Goal: Information Seeking & Learning: Learn about a topic

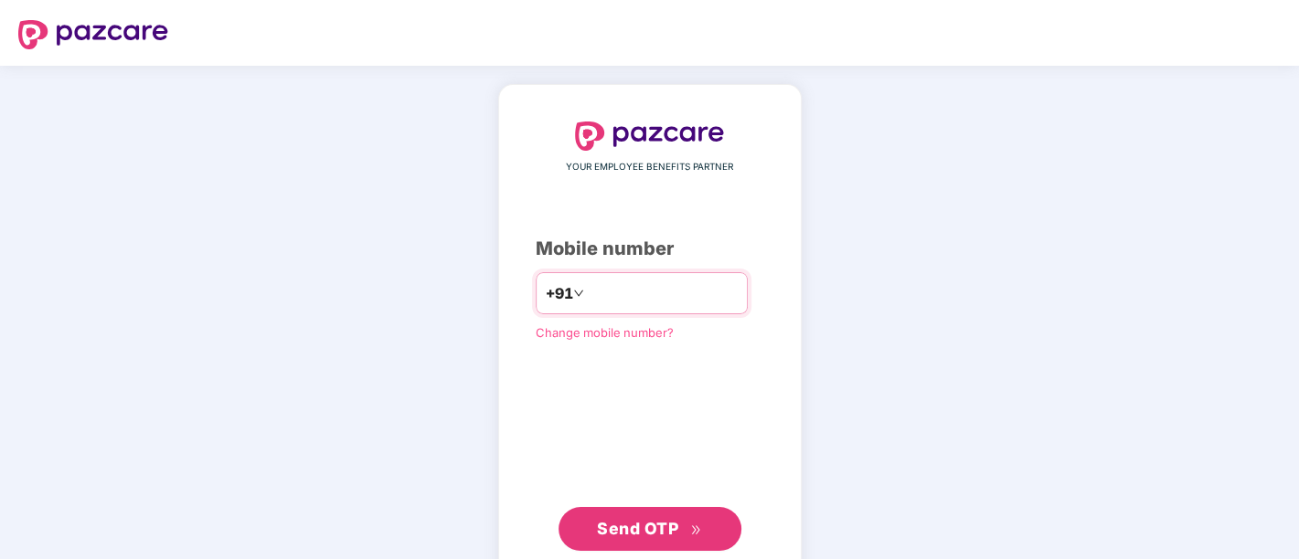
type input "**********"
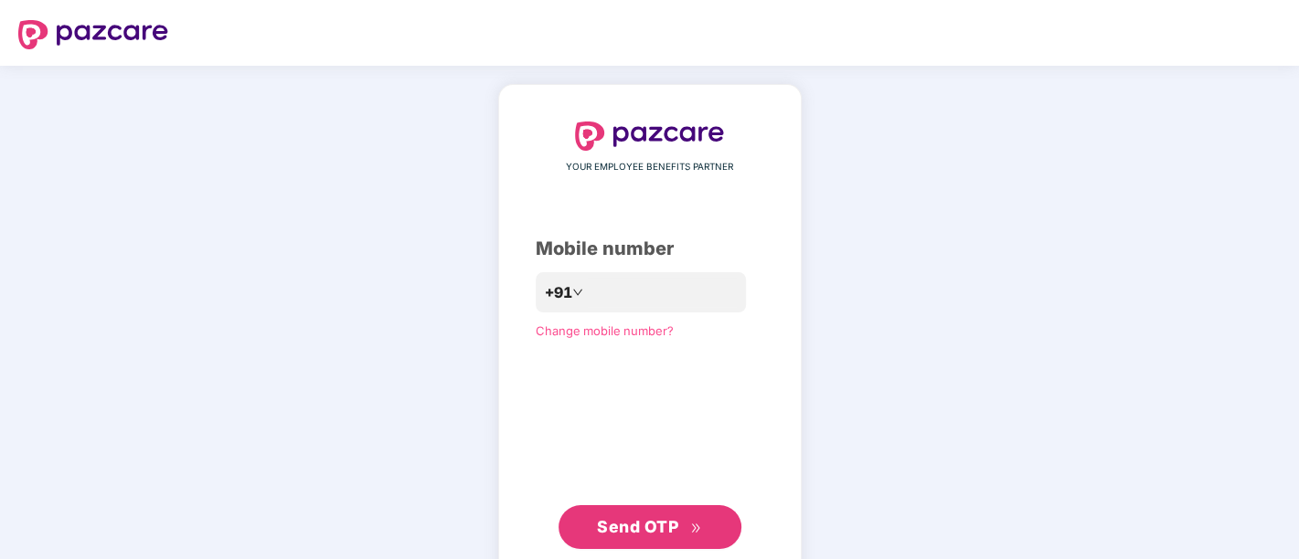
click at [667, 523] on span "Send OTP" at bounding box center [637, 526] width 81 height 19
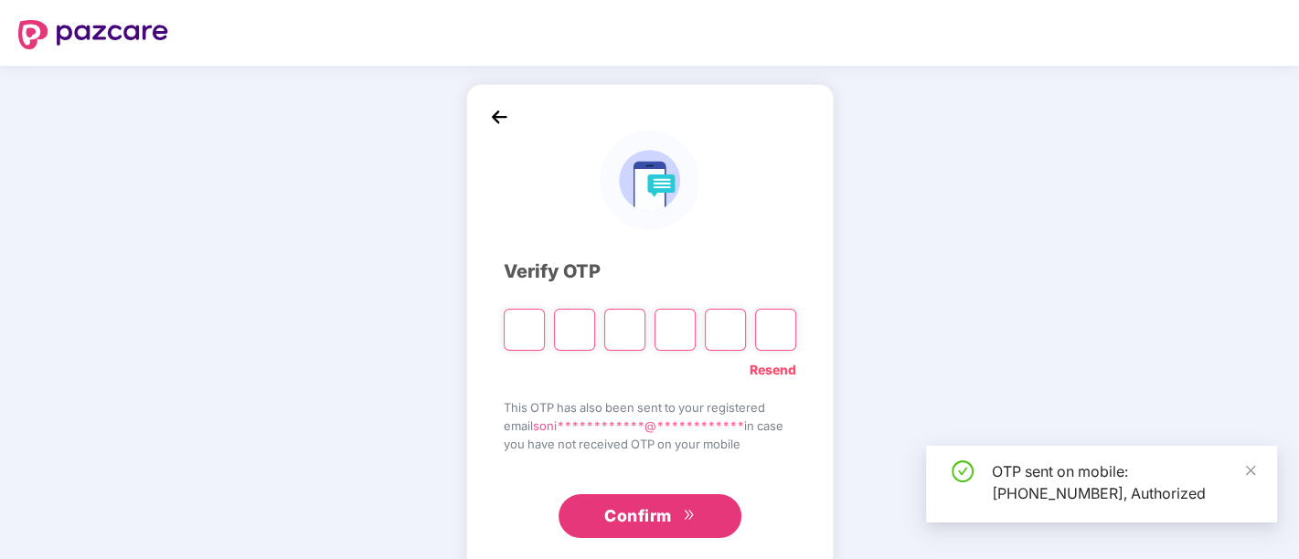
type input "*"
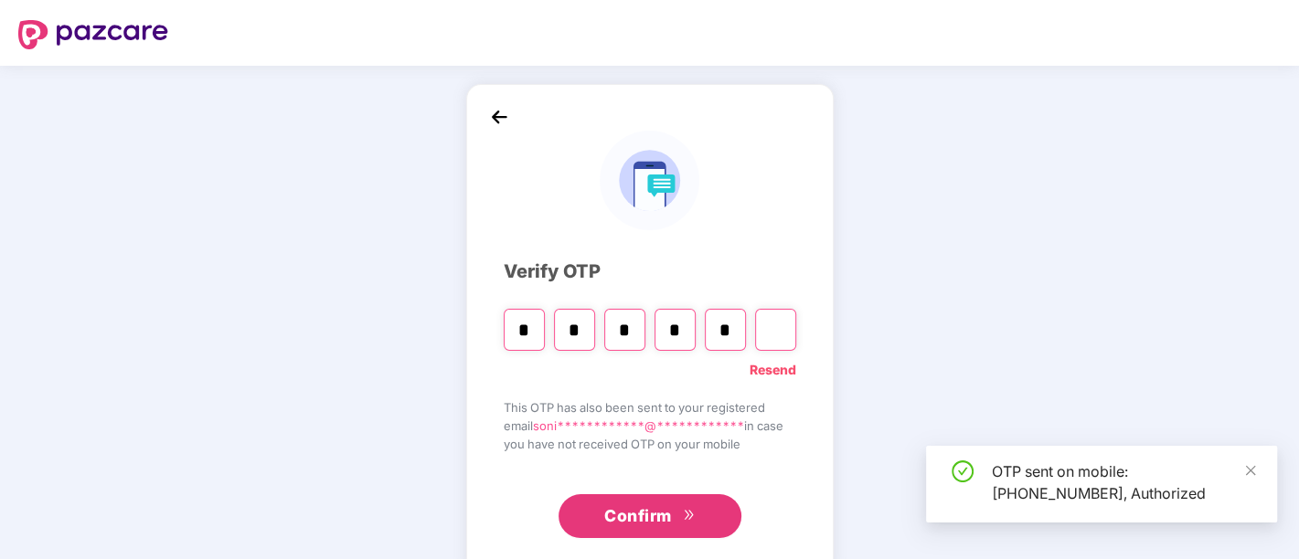
type input "*"
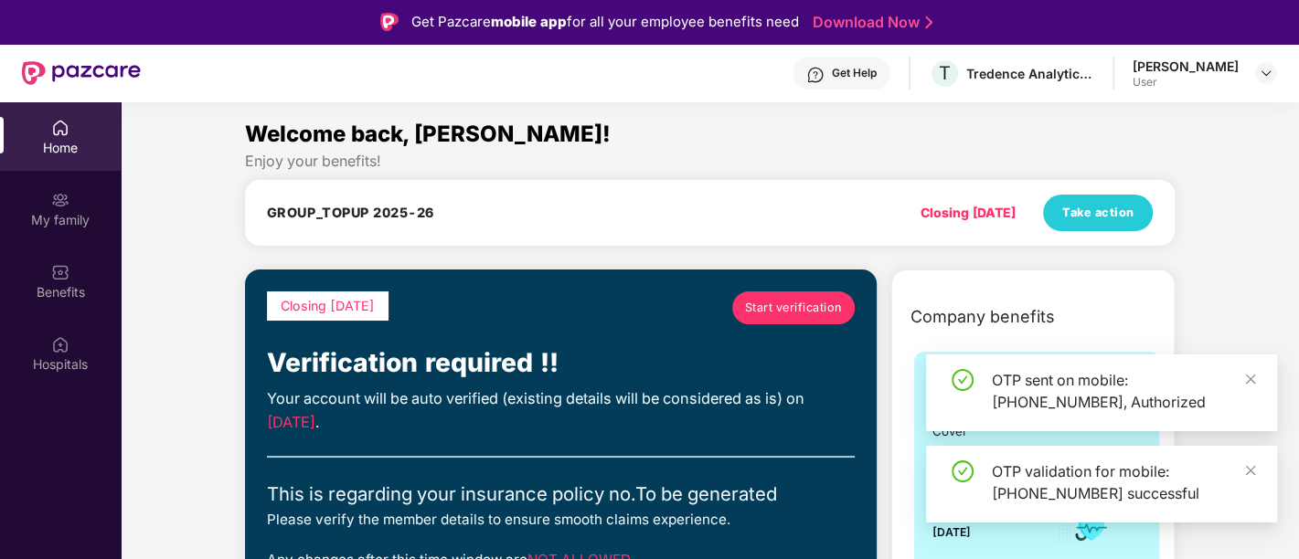
click at [1269, 378] on div "OTP sent on mobile: [PHONE_NUMBER], Authorized" at bounding box center [1101, 393] width 351 height 77
click at [1250, 373] on icon "close" at bounding box center [1250, 379] width 13 height 13
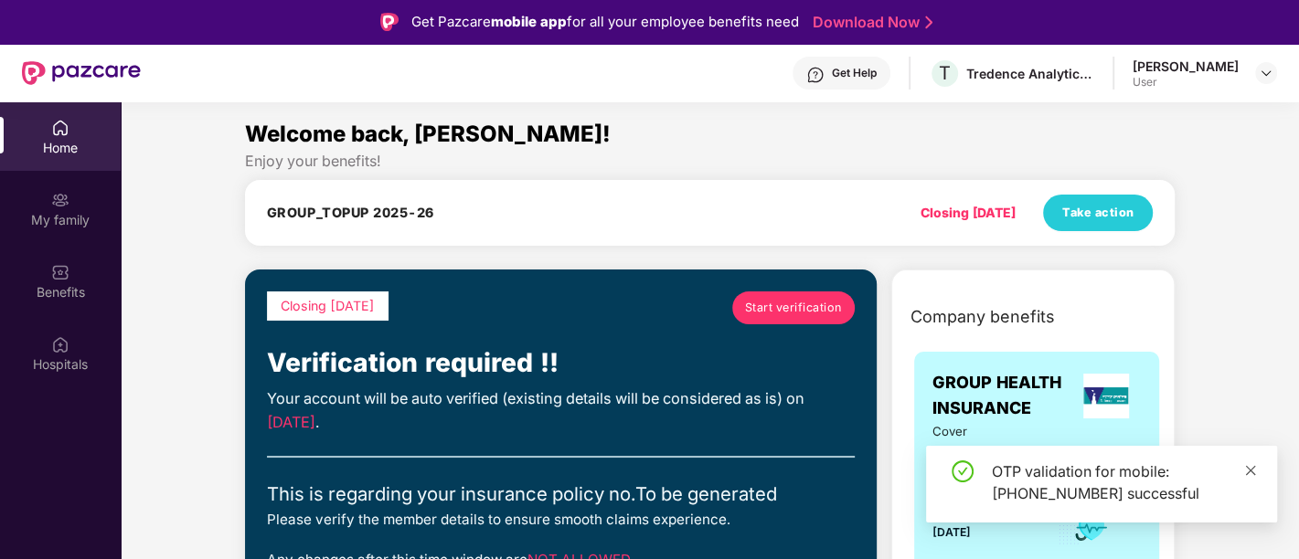
click at [1253, 467] on icon "close" at bounding box center [1251, 470] width 10 height 10
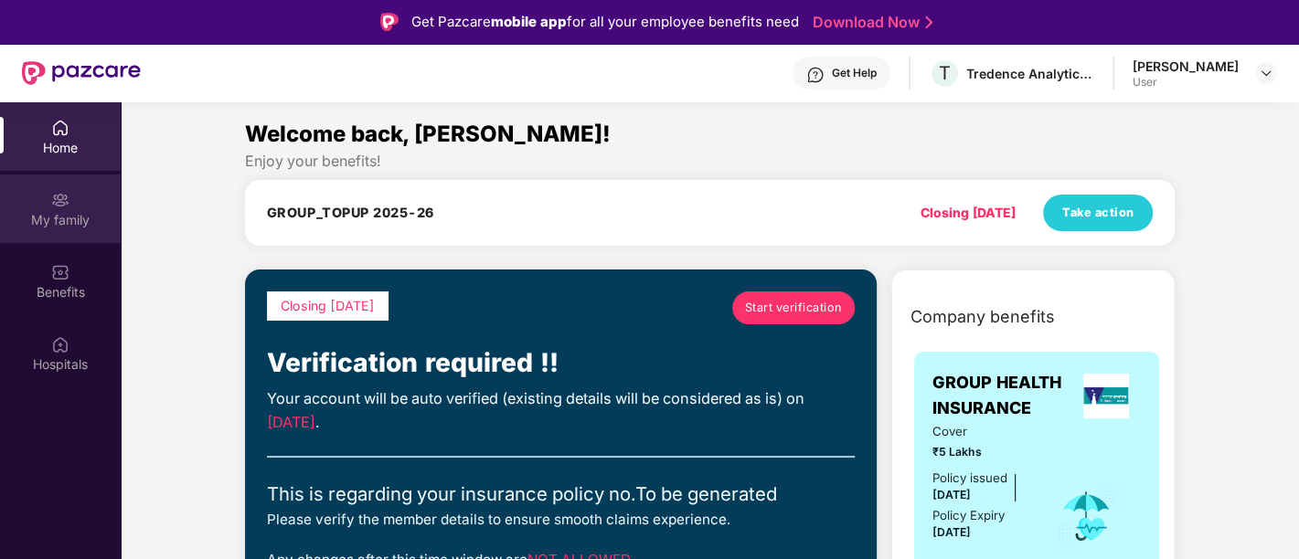
click at [79, 211] on div "My family" at bounding box center [60, 220] width 121 height 18
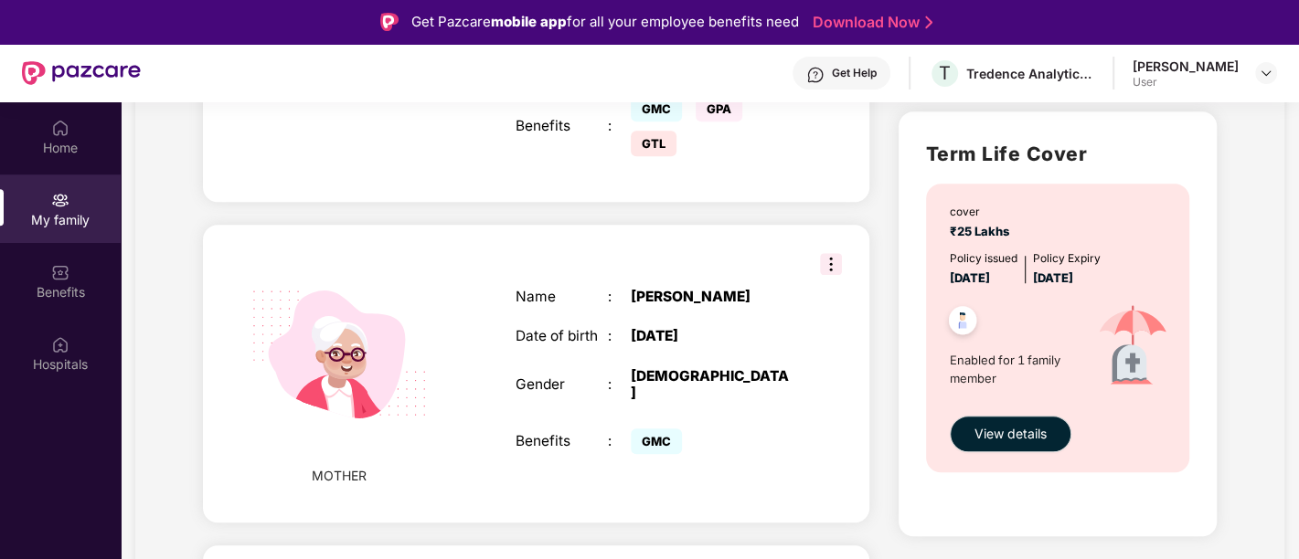
scroll to position [609, 0]
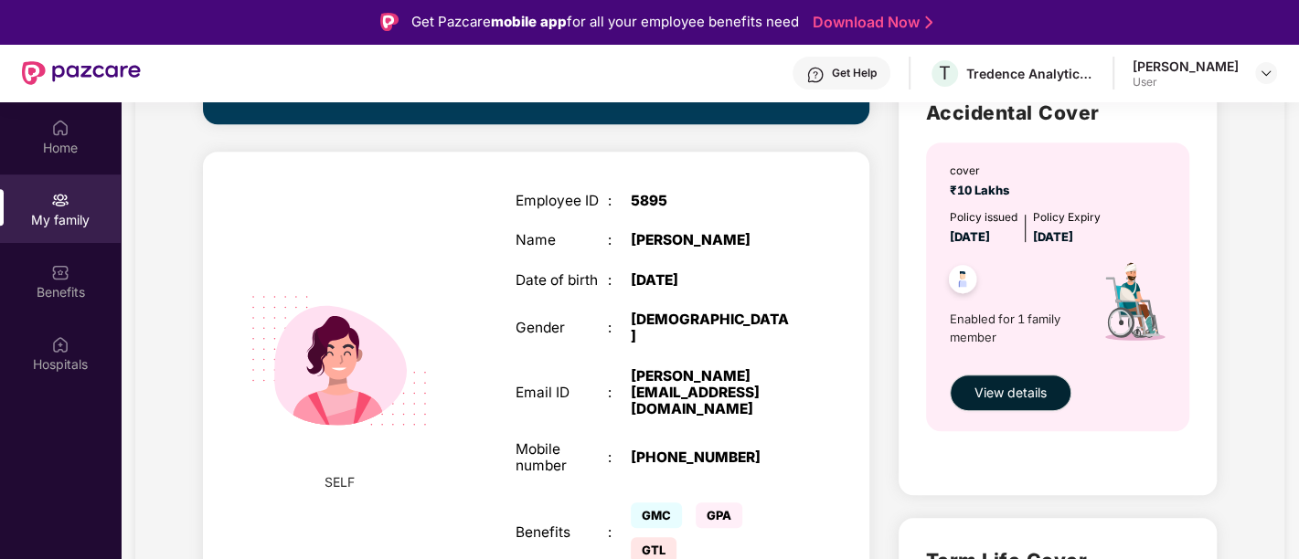
drag, startPoint x: 425, startPoint y: 257, endPoint x: 820, endPoint y: 469, distance: 448.2
click at [820, 469] on div "SELF Employee ID : 5895 Name : [PERSON_NAME] Date of birth : [DEMOGRAPHIC_DATA]…" at bounding box center [535, 381] width 665 height 458
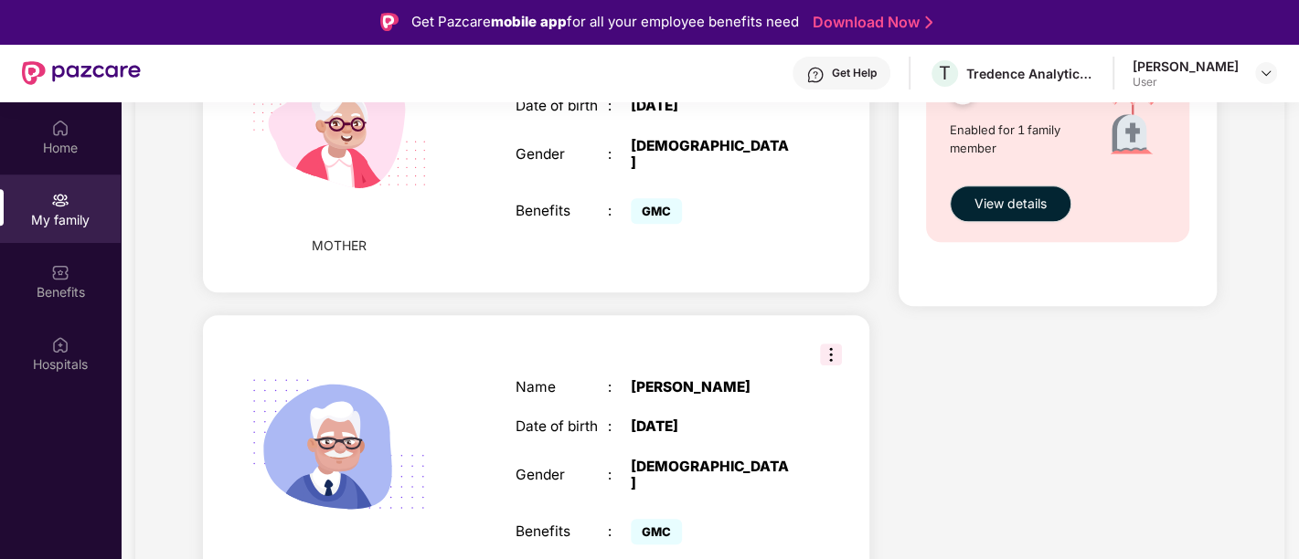
scroll to position [1260, 0]
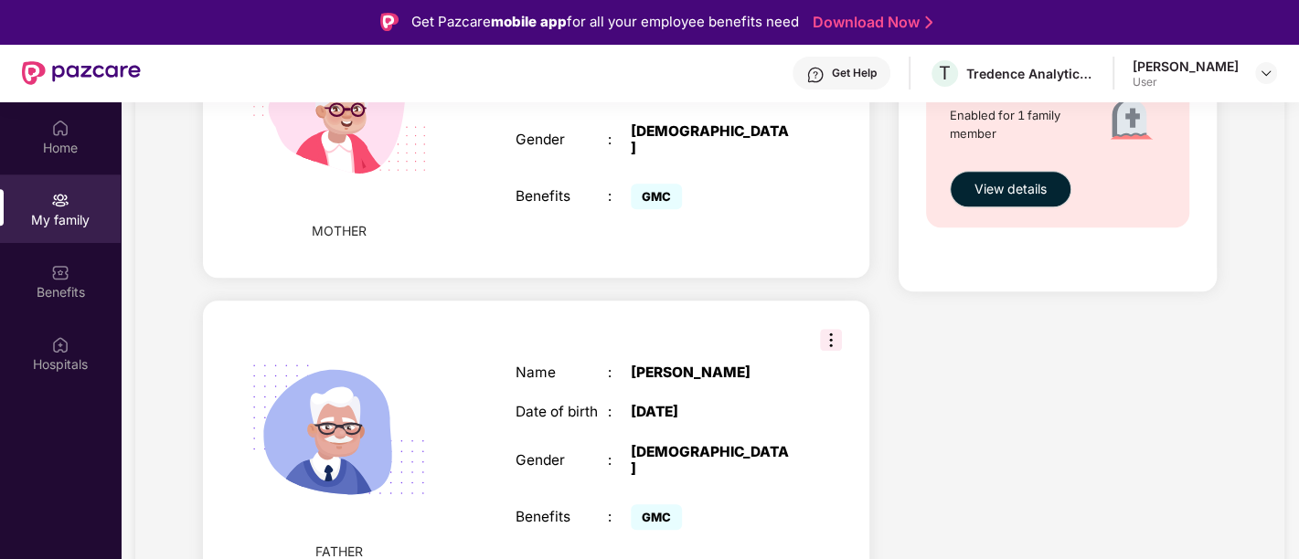
click at [831, 329] on img at bounding box center [831, 340] width 22 height 22
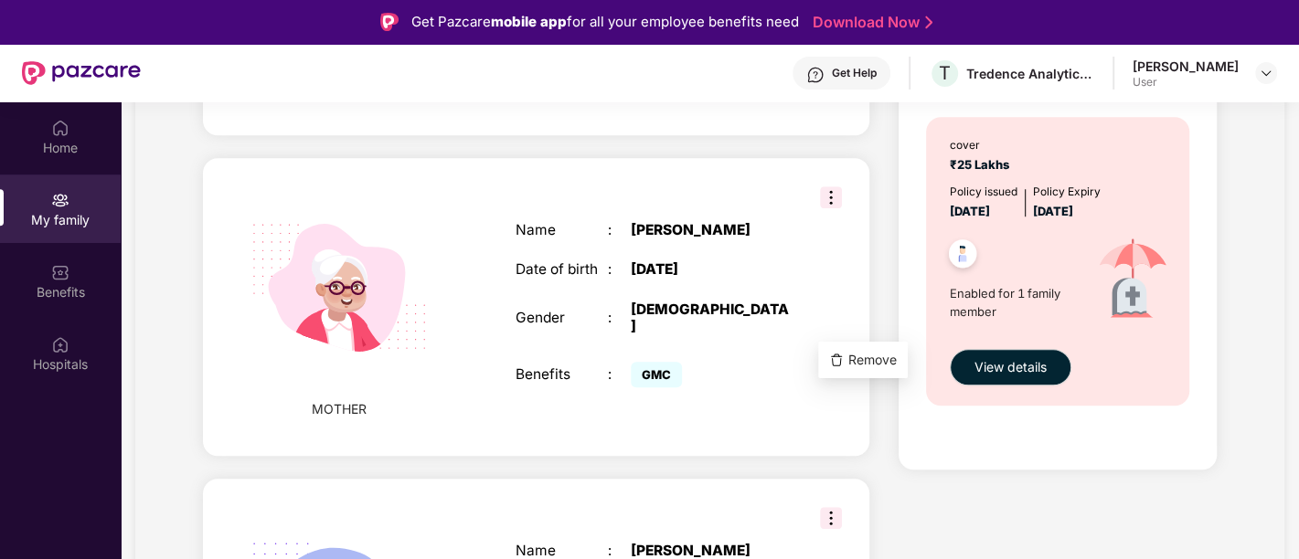
scroll to position [1057, 0]
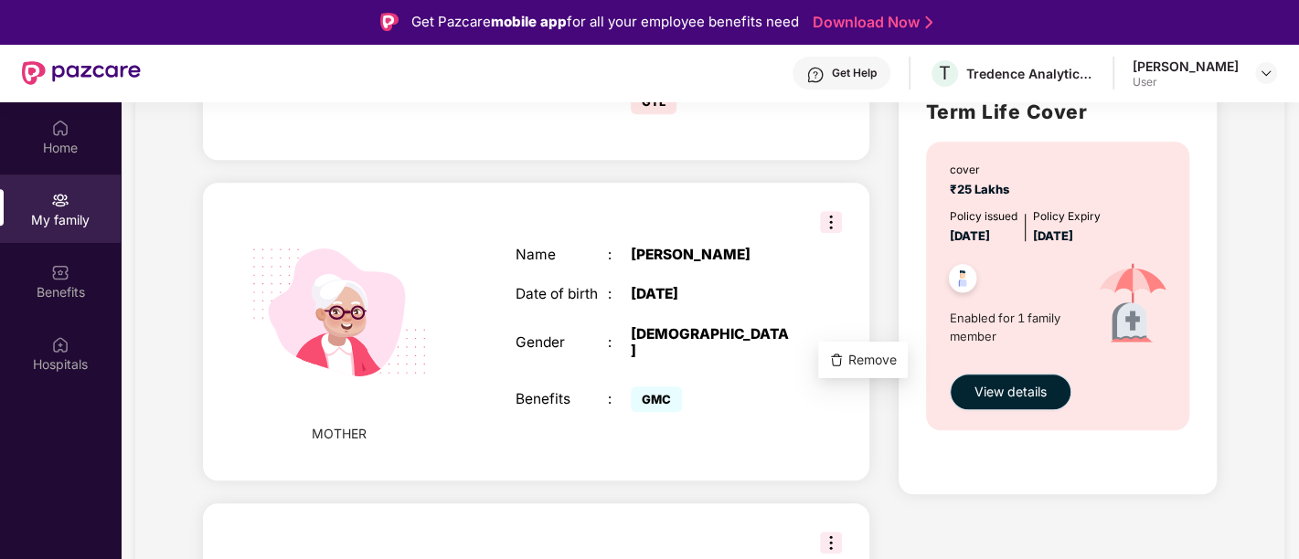
click at [1039, 388] on span "View details" at bounding box center [1010, 392] width 72 height 20
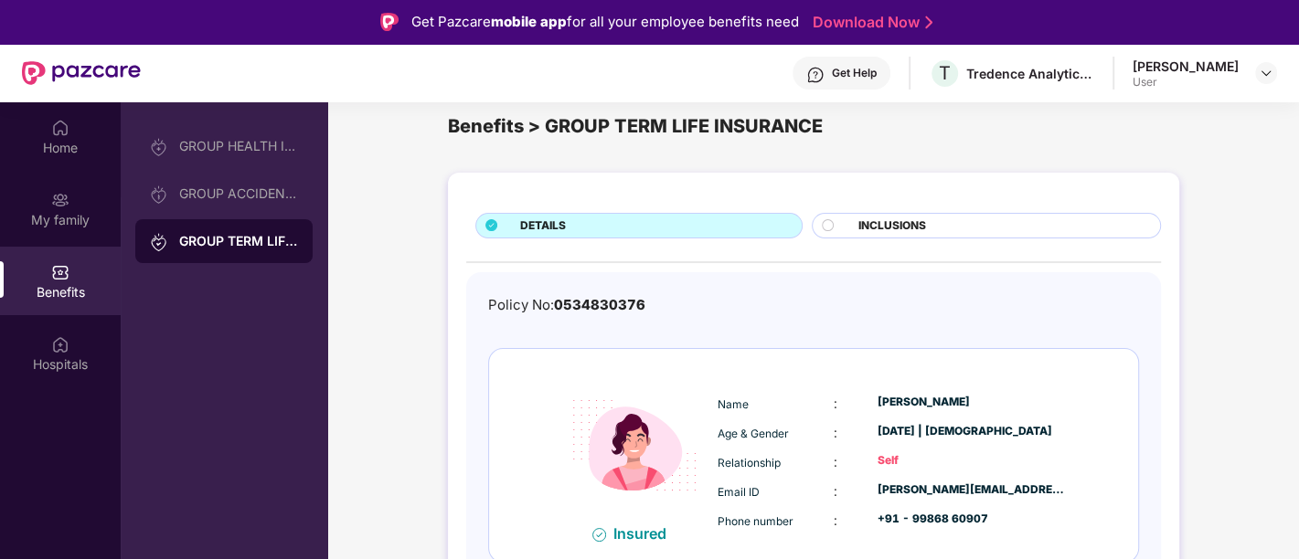
scroll to position [38, 0]
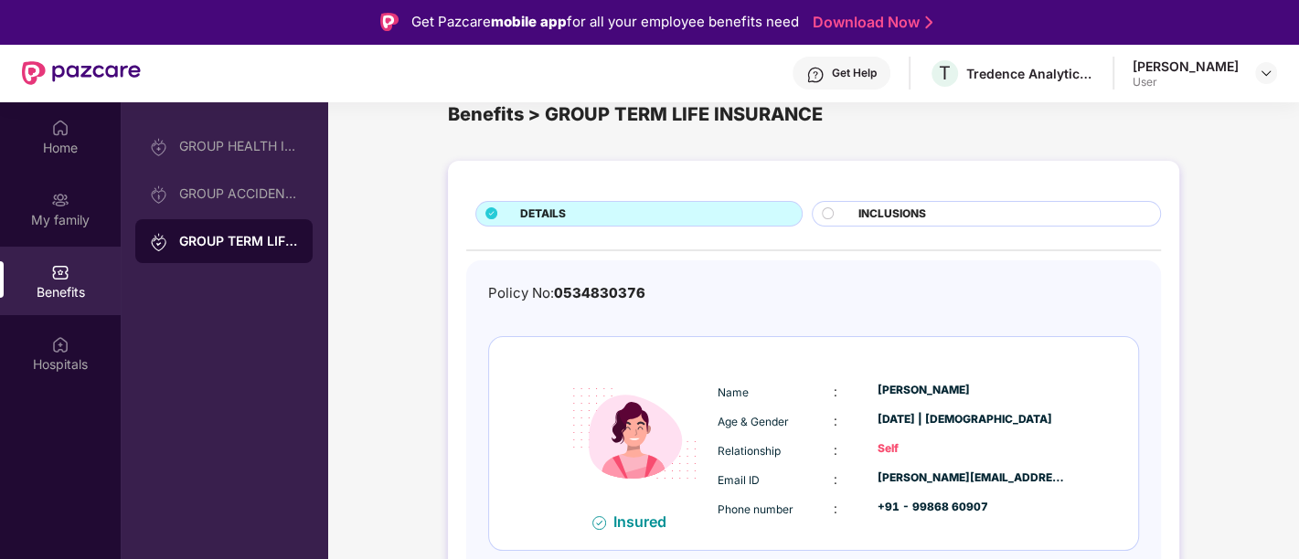
click at [867, 209] on span "INCLUSIONS" at bounding box center [892, 214] width 68 height 17
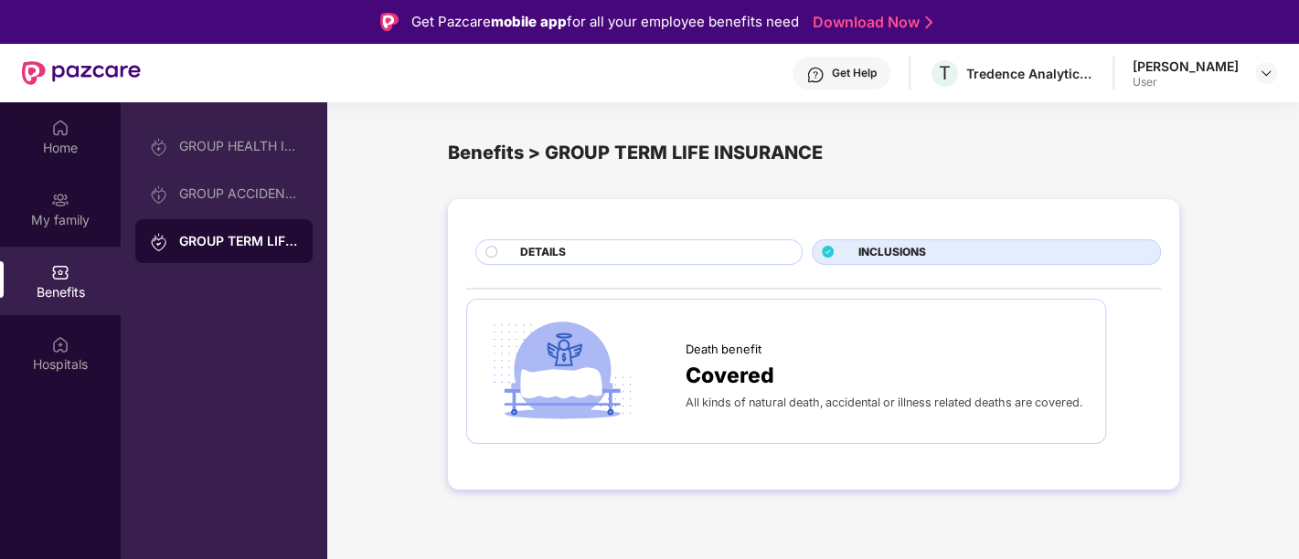
click at [488, 253] on circle at bounding box center [491, 252] width 12 height 12
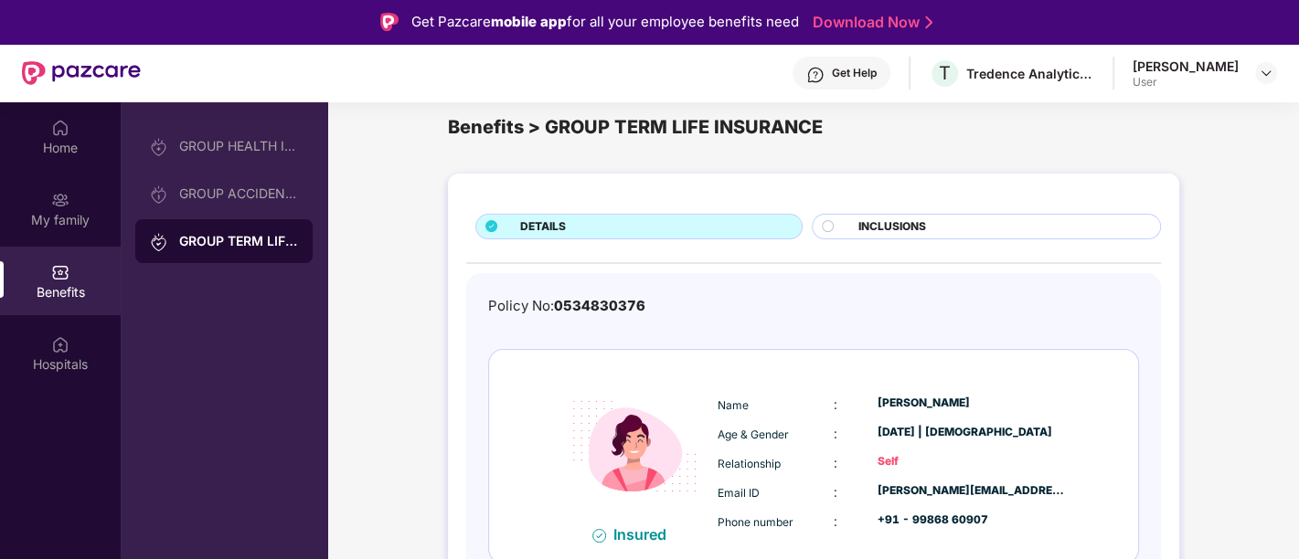
scroll to position [38, 0]
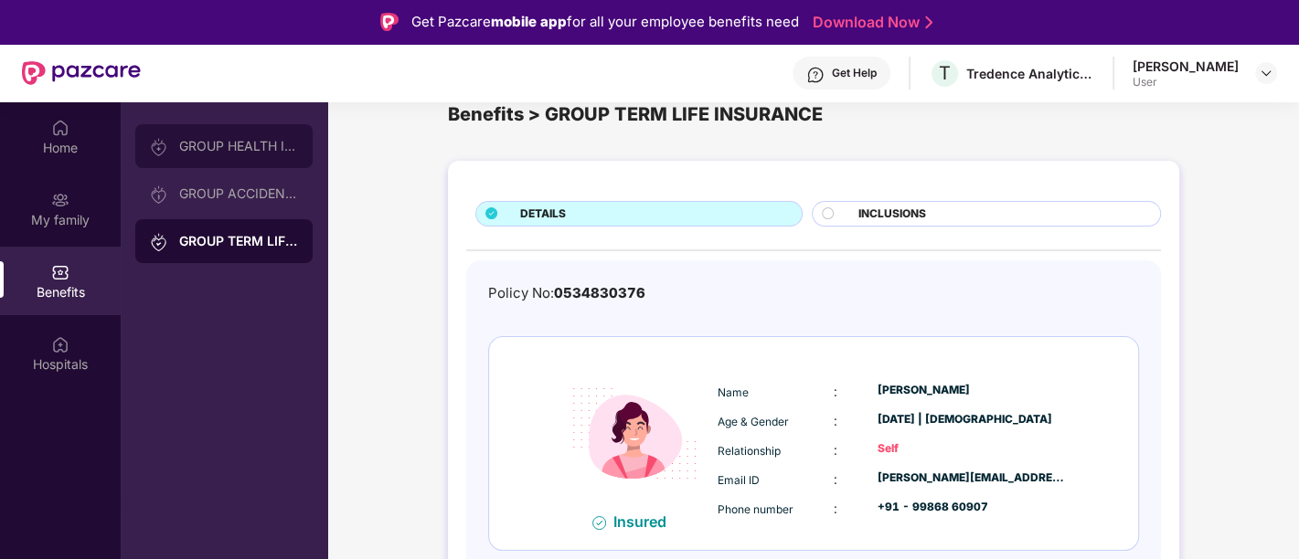
click at [239, 150] on div "GROUP HEALTH INSURANCE" at bounding box center [238, 146] width 119 height 15
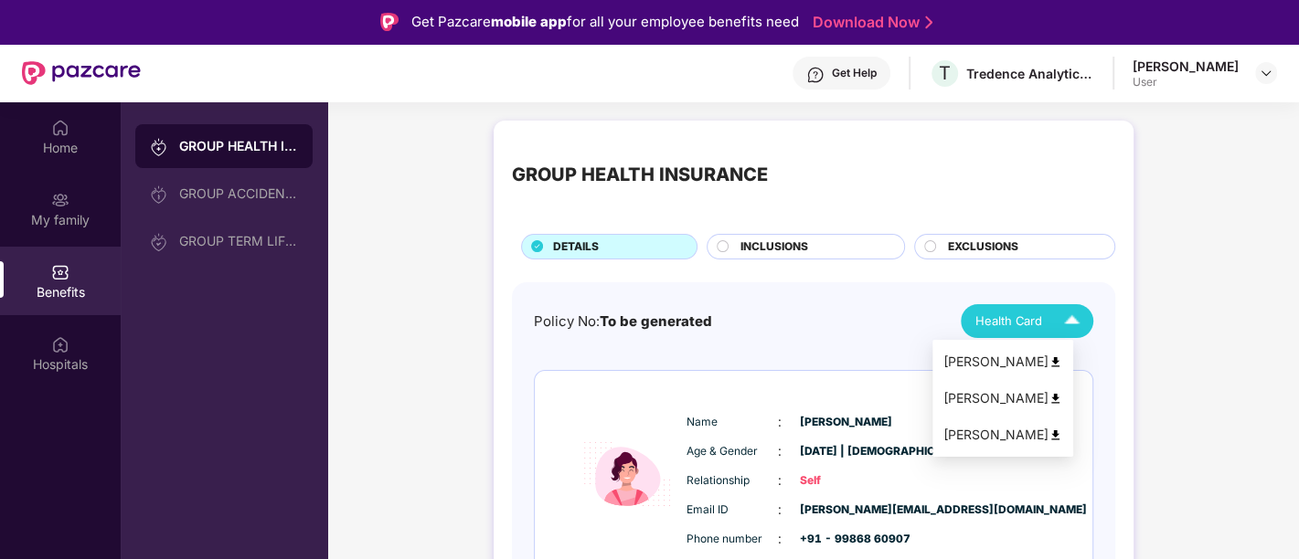
click at [1019, 320] on span "Health Card" at bounding box center [1008, 321] width 67 height 18
click at [1062, 361] on img at bounding box center [1055, 363] width 14 height 14
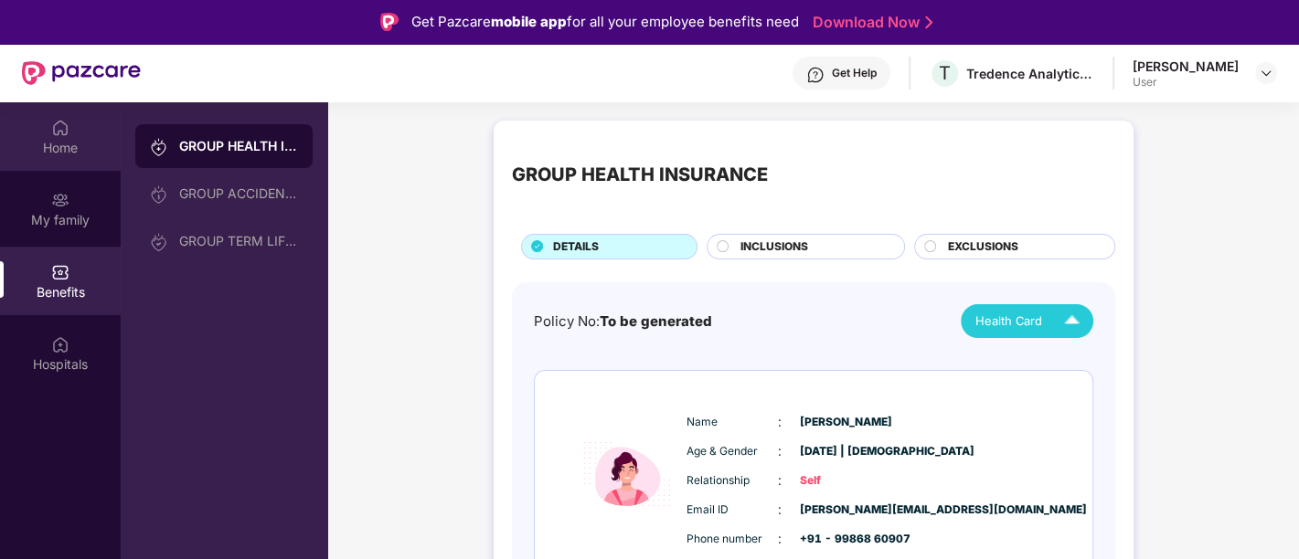
click at [61, 130] on img at bounding box center [60, 128] width 18 height 18
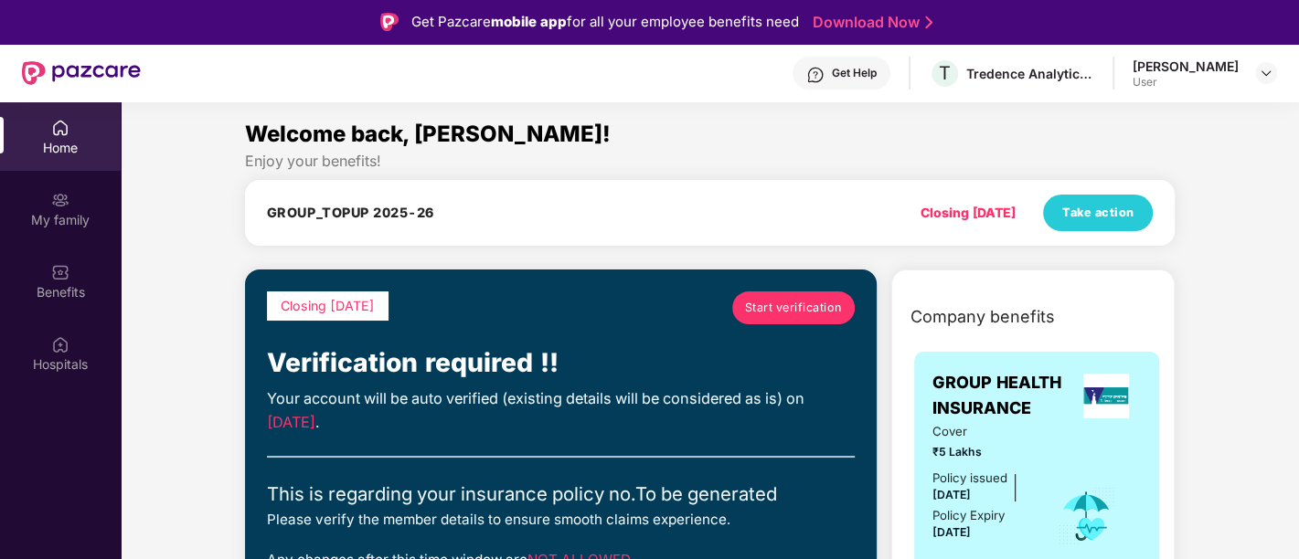
click at [1160, 71] on div "[PERSON_NAME]" at bounding box center [1185, 66] width 106 height 17
click at [1264, 73] on img at bounding box center [1266, 73] width 15 height 15
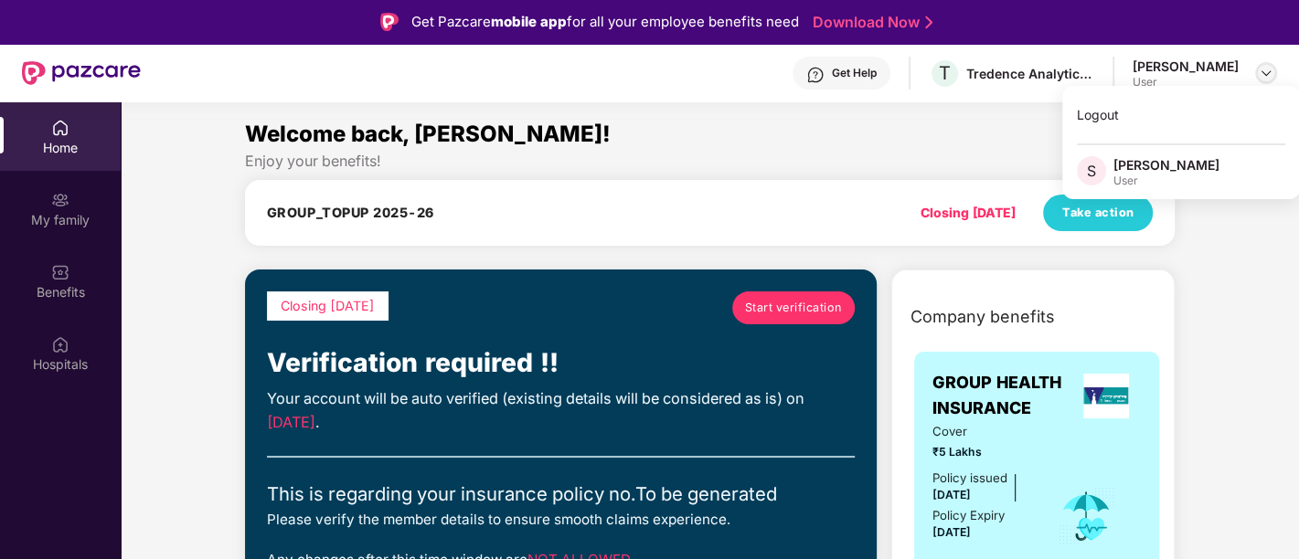
click at [1264, 73] on img at bounding box center [1266, 73] width 15 height 15
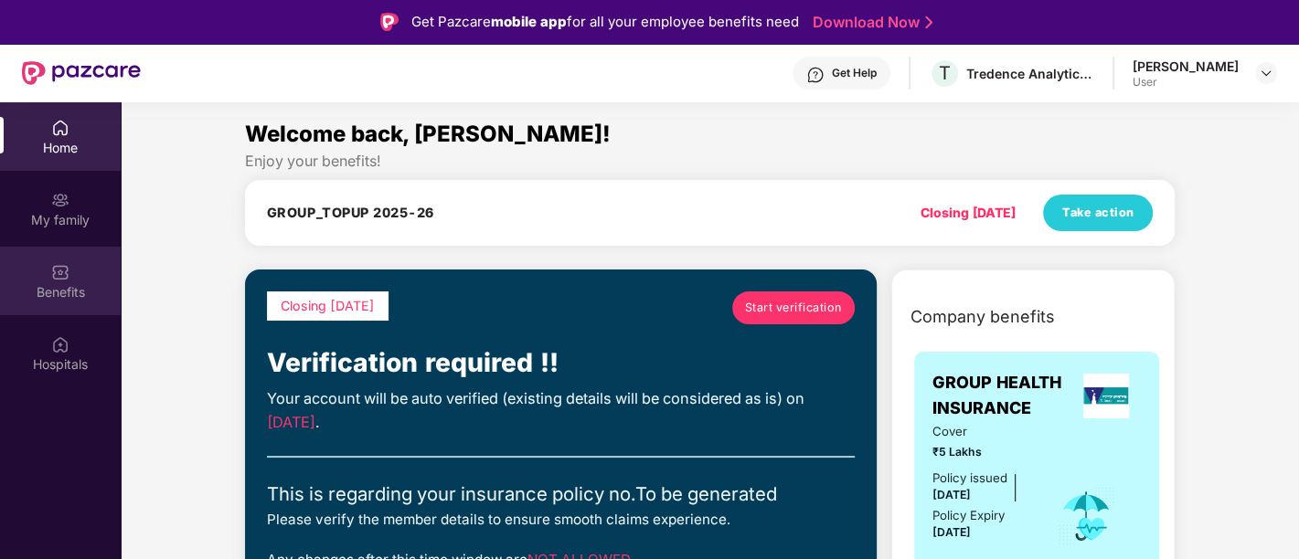
click at [83, 276] on div "Benefits" at bounding box center [60, 281] width 121 height 69
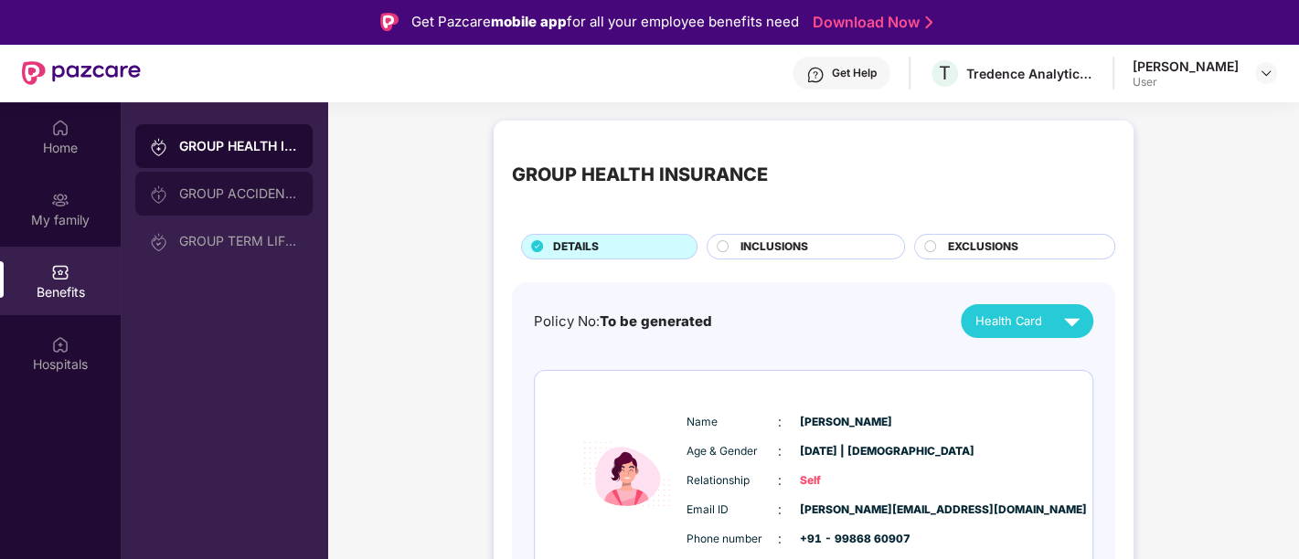
click at [252, 190] on div "GROUP ACCIDENTAL INSURANCE" at bounding box center [238, 193] width 119 height 15
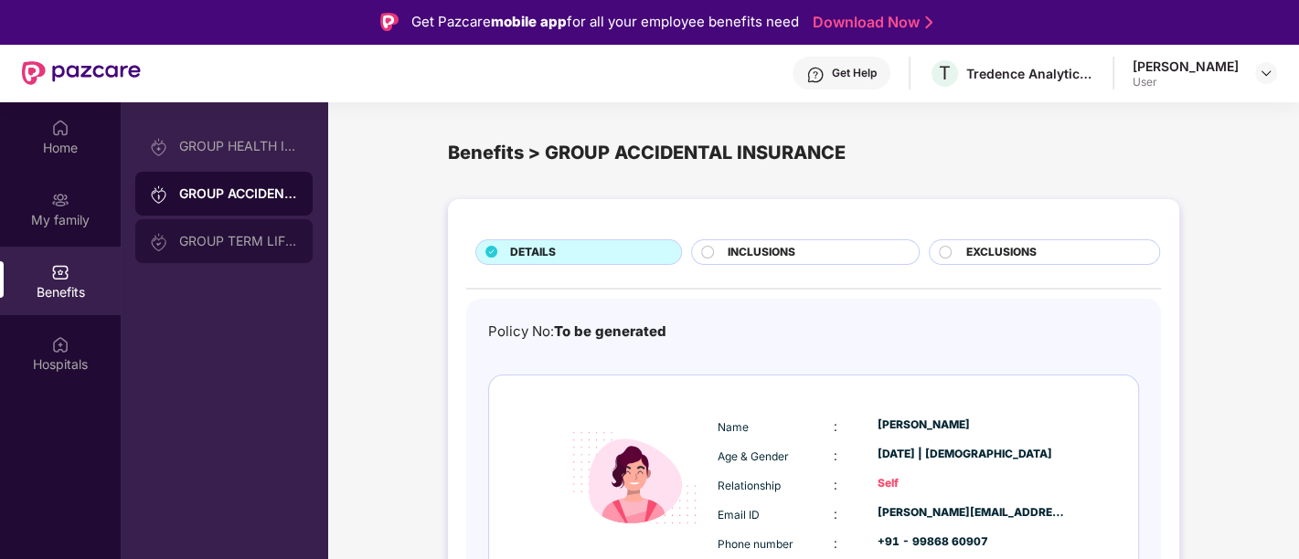
click at [212, 239] on div "GROUP TERM LIFE INSURANCE" at bounding box center [238, 241] width 119 height 15
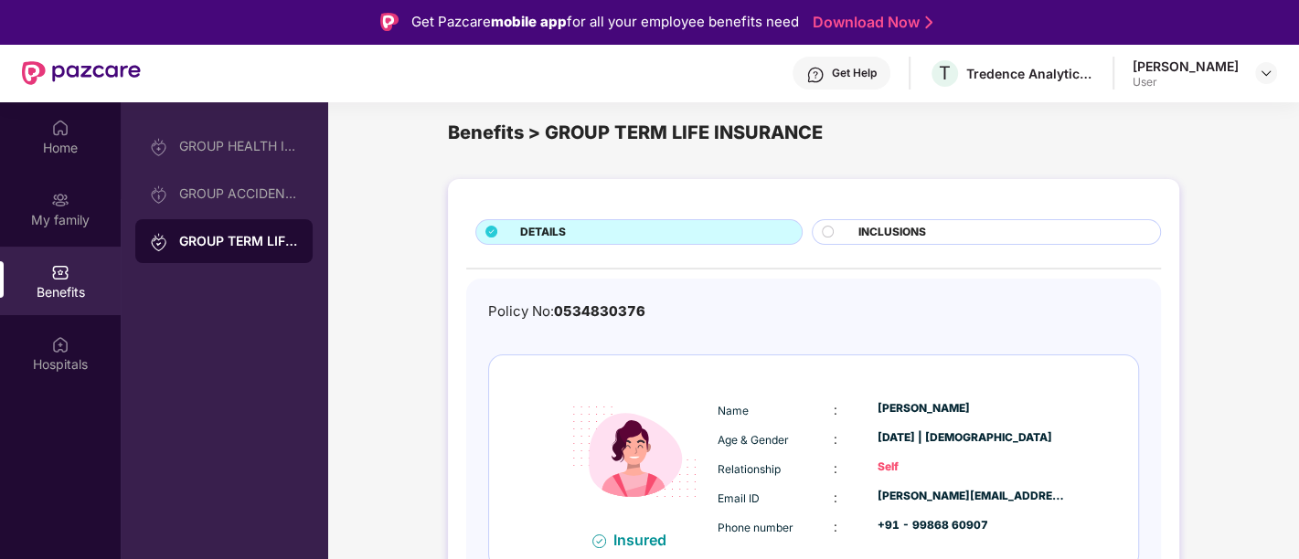
scroll to position [38, 0]
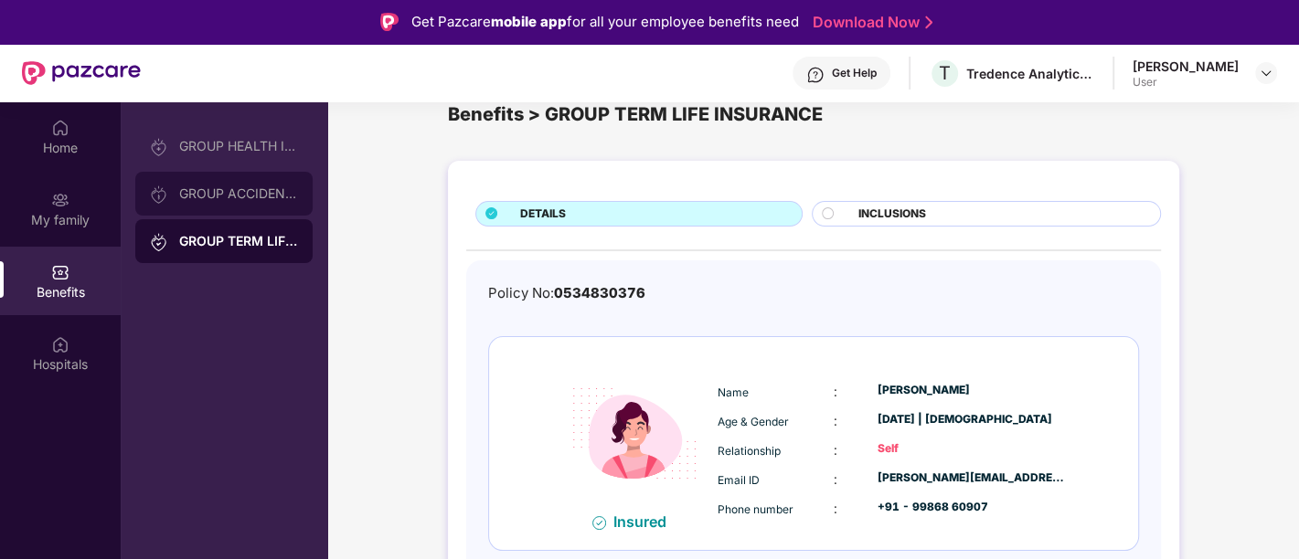
click at [233, 192] on div "GROUP ACCIDENTAL INSURANCE" at bounding box center [238, 193] width 119 height 15
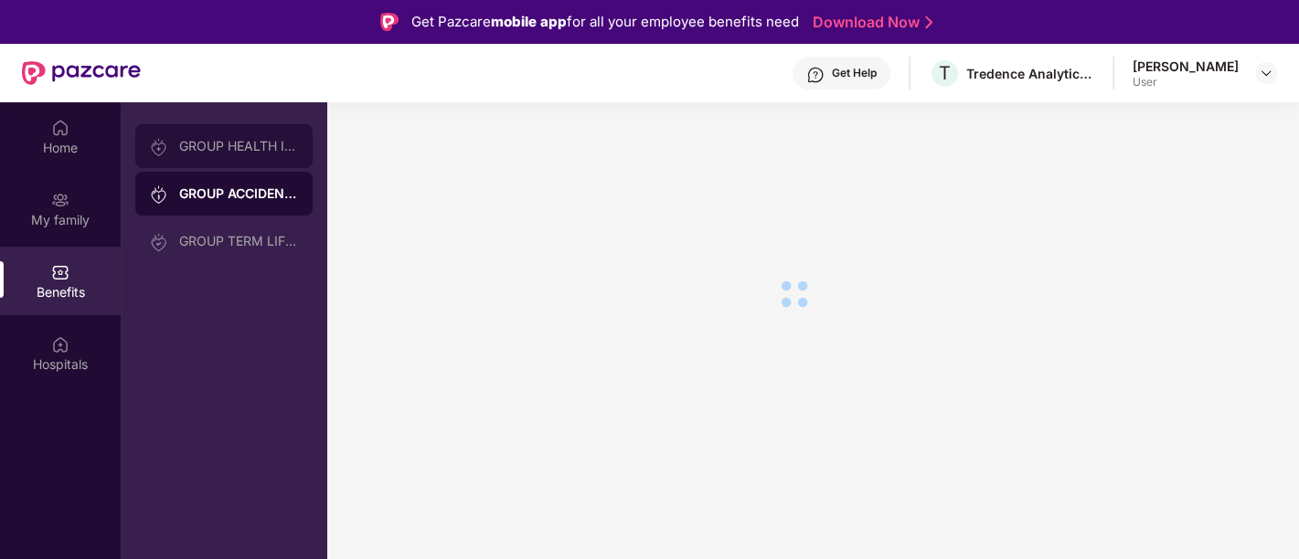
click at [232, 154] on div "GROUP HEALTH INSURANCE" at bounding box center [223, 146] width 177 height 44
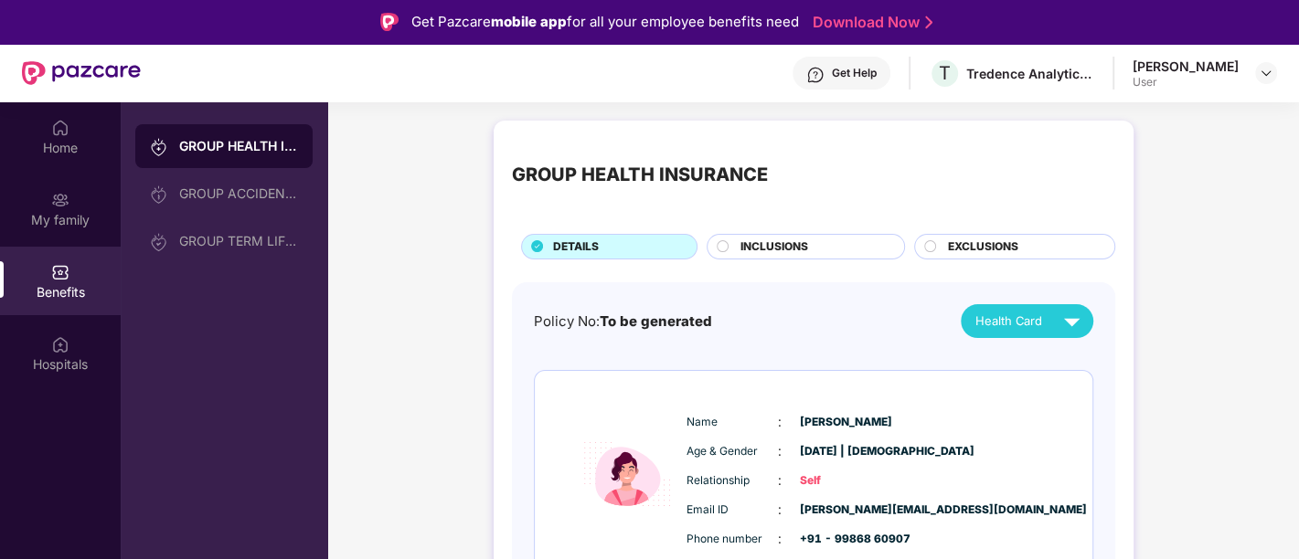
click at [797, 241] on span "INCLUSIONS" at bounding box center [774, 247] width 68 height 17
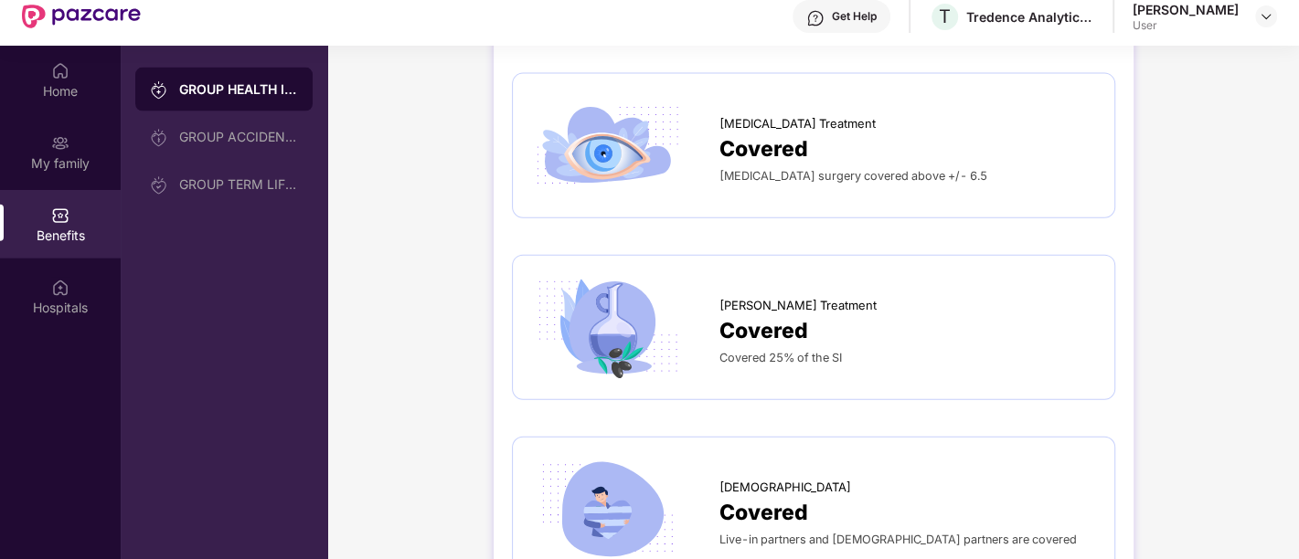
scroll to position [101, 0]
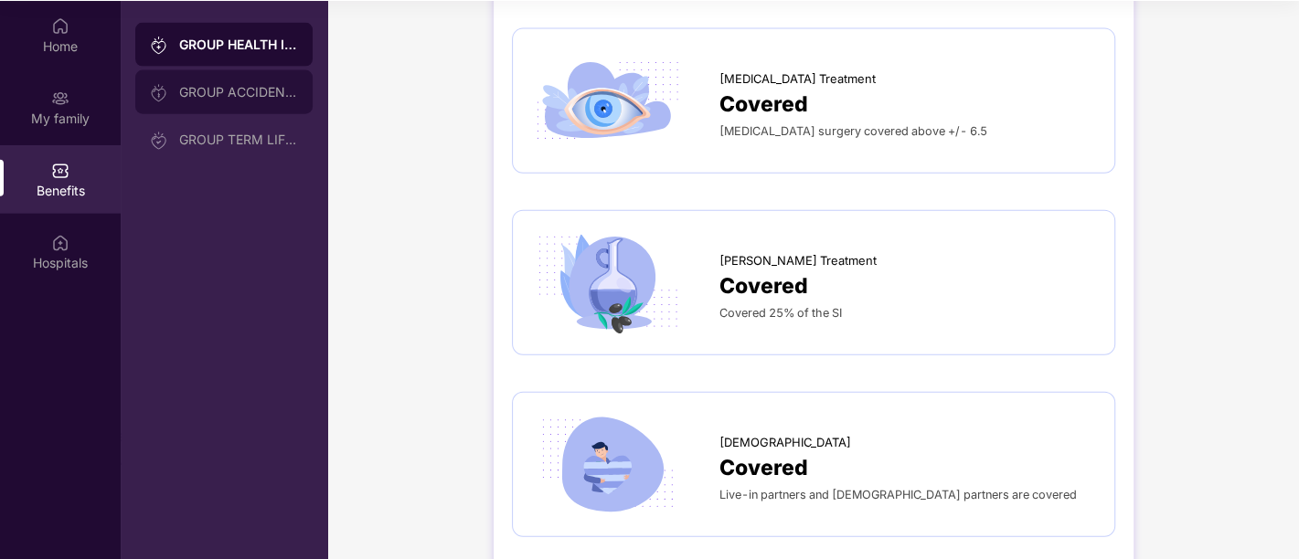
click at [190, 85] on div "GROUP ACCIDENTAL INSURANCE" at bounding box center [238, 92] width 119 height 15
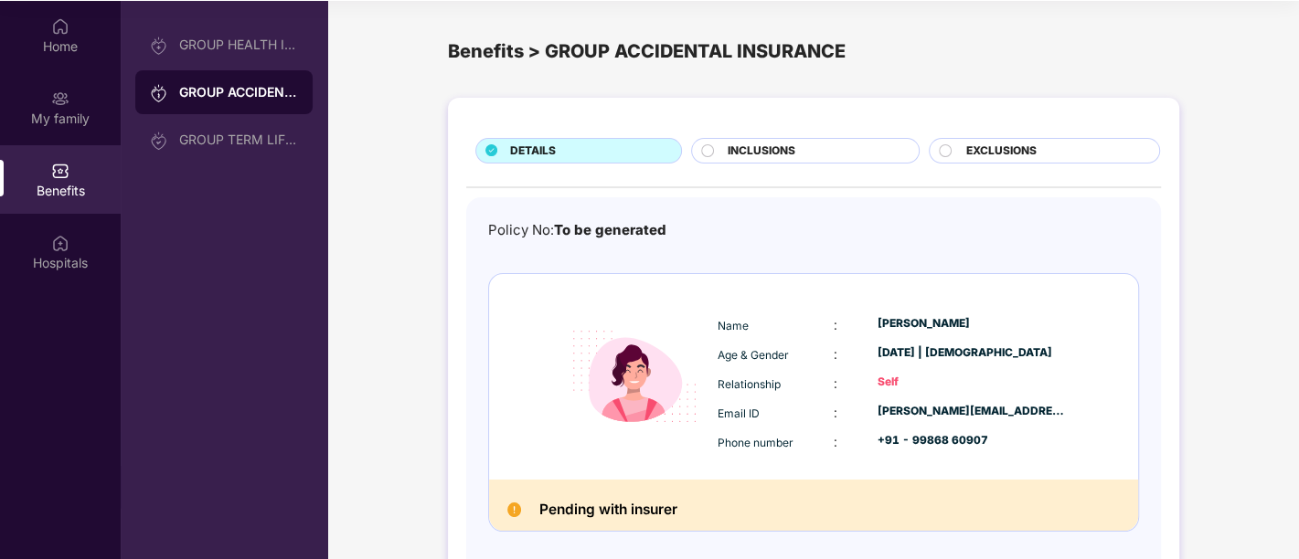
click at [999, 156] on span "EXCLUSIONS" at bounding box center [1000, 151] width 70 height 17
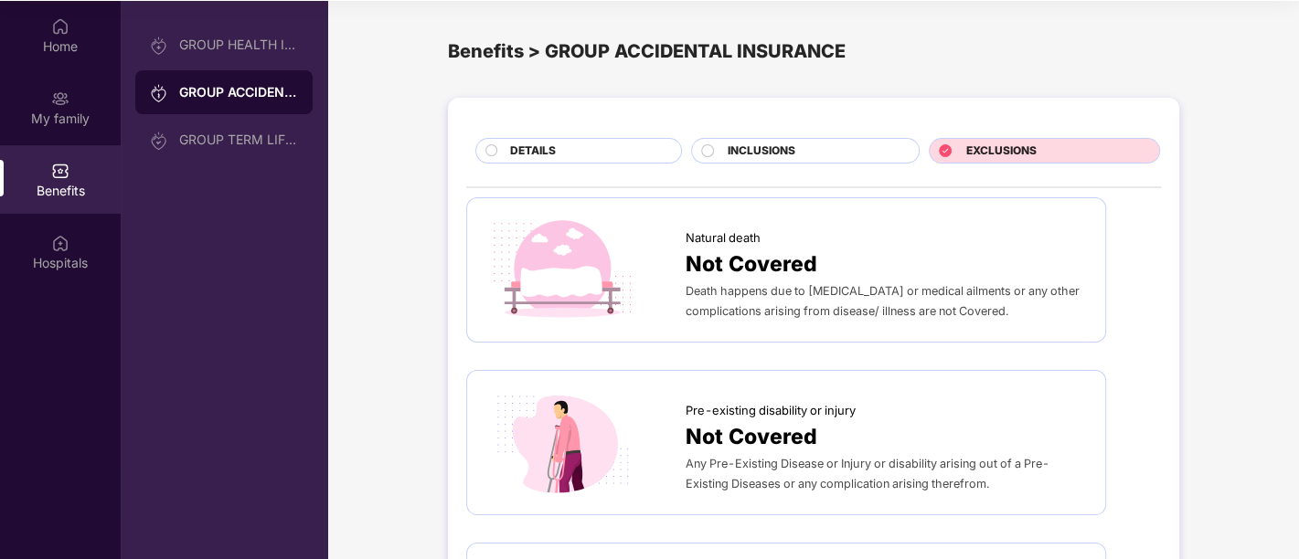
click at [735, 141] on div "INCLUSIONS" at bounding box center [805, 151] width 228 height 26
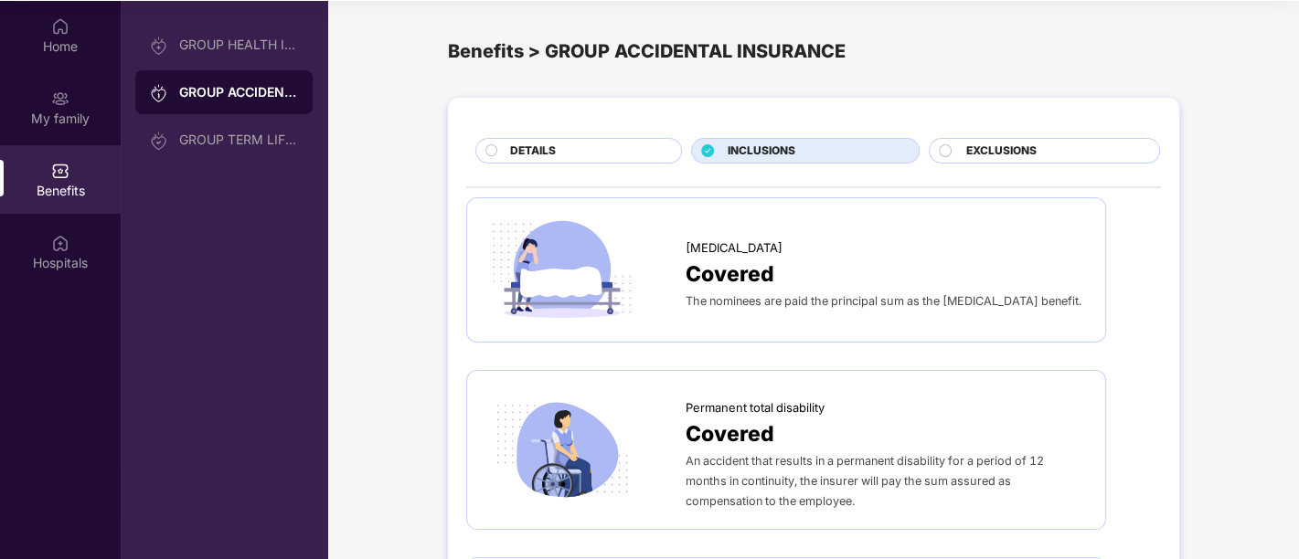
click at [517, 144] on span "DETAILS" at bounding box center [533, 151] width 46 height 17
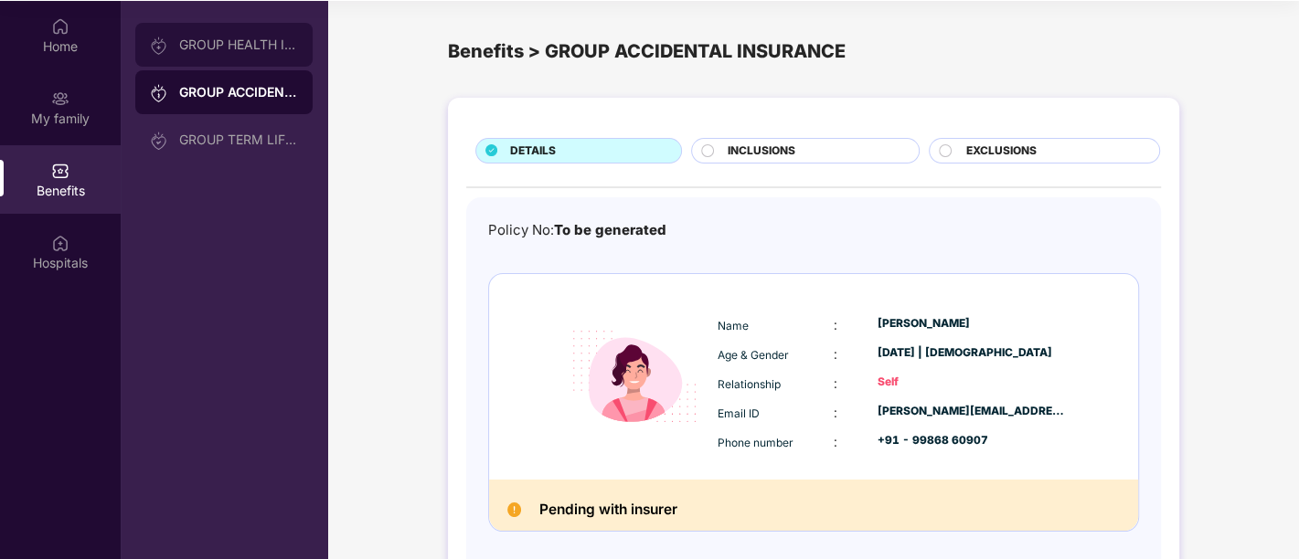
click at [271, 34] on div "GROUP HEALTH INSURANCE" at bounding box center [223, 45] width 177 height 44
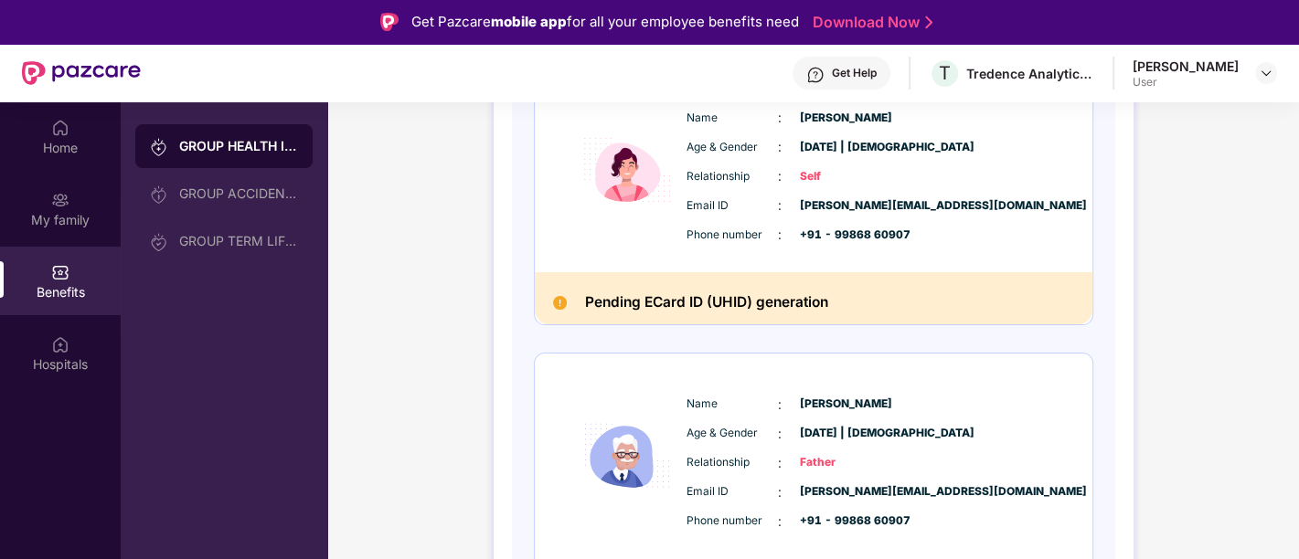
scroll to position [101, 0]
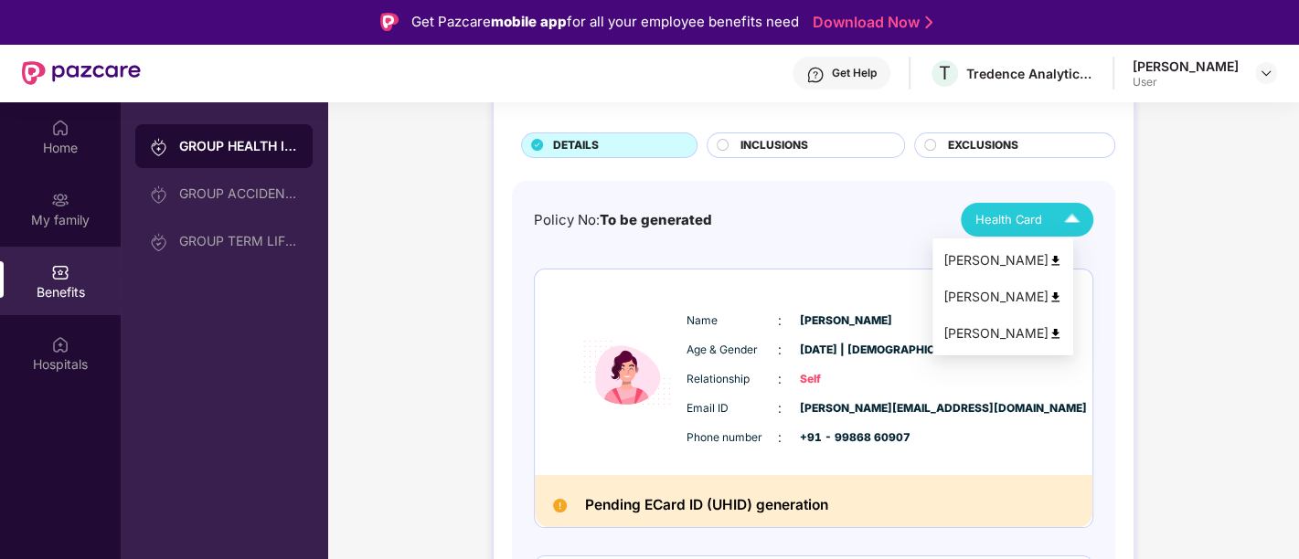
click at [1078, 221] on img at bounding box center [1072, 220] width 32 height 32
click at [1062, 298] on img at bounding box center [1055, 298] width 14 height 14
click at [1040, 258] on div "[PERSON_NAME]" at bounding box center [1002, 260] width 119 height 20
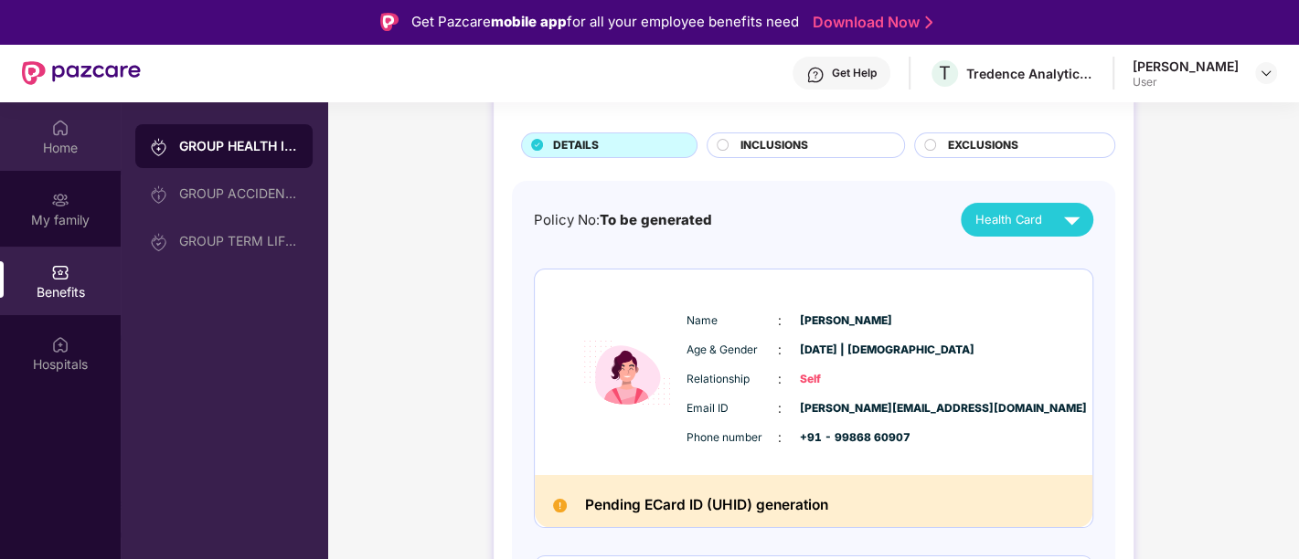
click at [57, 139] on div "Home" at bounding box center [60, 148] width 121 height 18
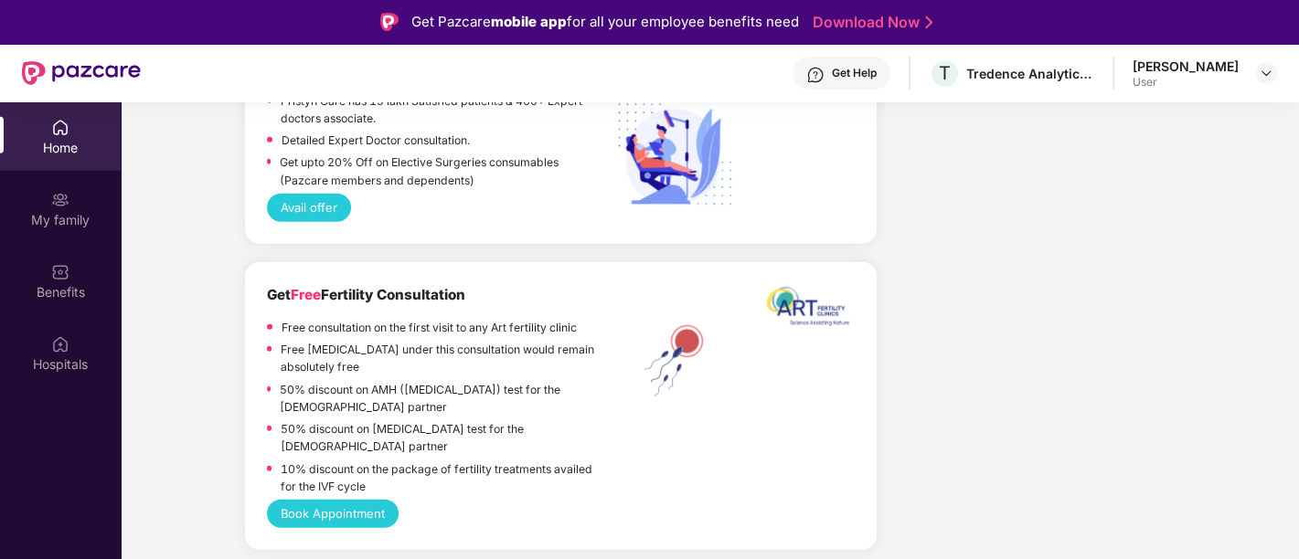
scroll to position [3461, 0]
